Goal: Subscribe to service/newsletter

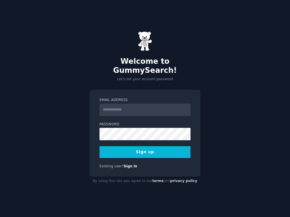
click at [123, 108] on input "Email Address" at bounding box center [145, 110] width 91 height 12
type input "**********"
click at [122, 105] on input "Email Address" at bounding box center [145, 110] width 91 height 12
type input "**********"
click at [156, 148] on button "Sign up" at bounding box center [145, 152] width 91 height 12
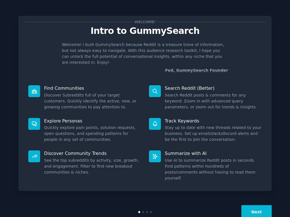
click at [253, 206] on button "Next" at bounding box center [256, 213] width 30 height 14
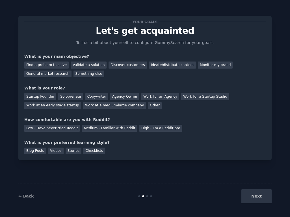
click at [255, 198] on div "Next" at bounding box center [229, 197] width 85 height 14
click at [256, 197] on div "Next" at bounding box center [229, 197] width 85 height 14
click at [24, 197] on link "← Back" at bounding box center [25, 196] width 15 height 5
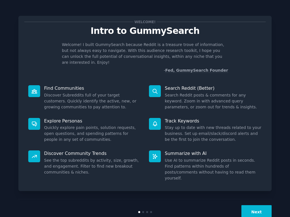
click at [264, 206] on button "Next" at bounding box center [256, 213] width 30 height 14
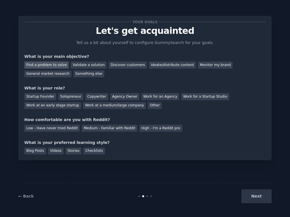
click at [55, 63] on div "Find a problem to solve" at bounding box center [46, 65] width 44 height 7
click at [40, 95] on div "Startup Founder" at bounding box center [40, 96] width 32 height 7
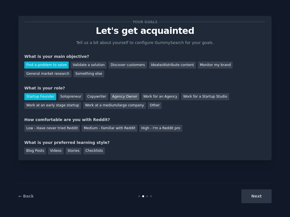
click at [121, 98] on div "Agency Owner" at bounding box center [124, 96] width 29 height 7
click at [38, 97] on div "Startup Founder" at bounding box center [40, 96] width 32 height 7
click at [98, 130] on div "Medium - Familiar with Reddit" at bounding box center [109, 128] width 55 height 7
click at [57, 152] on div "Videos" at bounding box center [56, 151] width 16 height 7
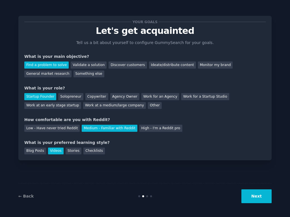
click at [253, 195] on button "Next" at bounding box center [256, 197] width 30 height 14
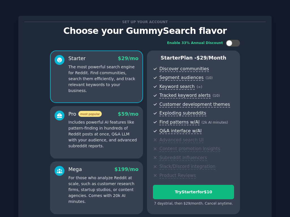
click at [104, 135] on p "Includes powerful AI features like pattern-finding in hundreds of Reddit posts …" at bounding box center [103, 135] width 70 height 30
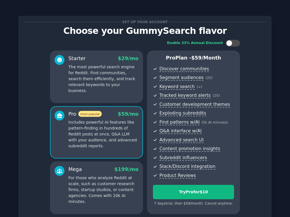
click at [98, 180] on p "For those who analyze Reddit at scale, such as customer research firms, startup…" at bounding box center [103, 190] width 70 height 30
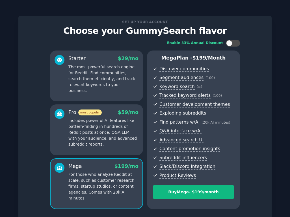
click at [97, 133] on p "Includes powerful AI features like pattern-finding in hundreds of Reddit posts …" at bounding box center [103, 133] width 70 height 30
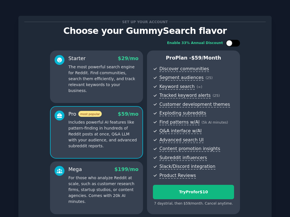
click at [235, 42] on div at bounding box center [235, 43] width 3 height 3
click at [235, 42] on div at bounding box center [237, 43] width 6 height 6
click at [235, 42] on div at bounding box center [235, 43] width 3 height 3
click at [235, 42] on div at bounding box center [237, 43] width 6 height 6
click at [235, 42] on div at bounding box center [235, 43] width 3 height 3
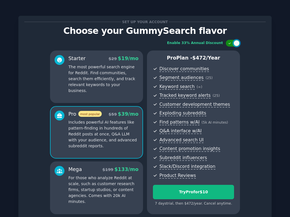
click at [235, 42] on div at bounding box center [237, 43] width 6 height 6
click at [235, 43] on div at bounding box center [235, 43] width 3 height 3
checkbox input "true"
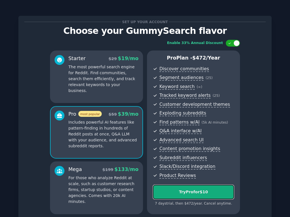
click at [192, 194] on div "Try Pro for $10" at bounding box center [193, 192] width 81 height 6
